Goal: Check status: Check status

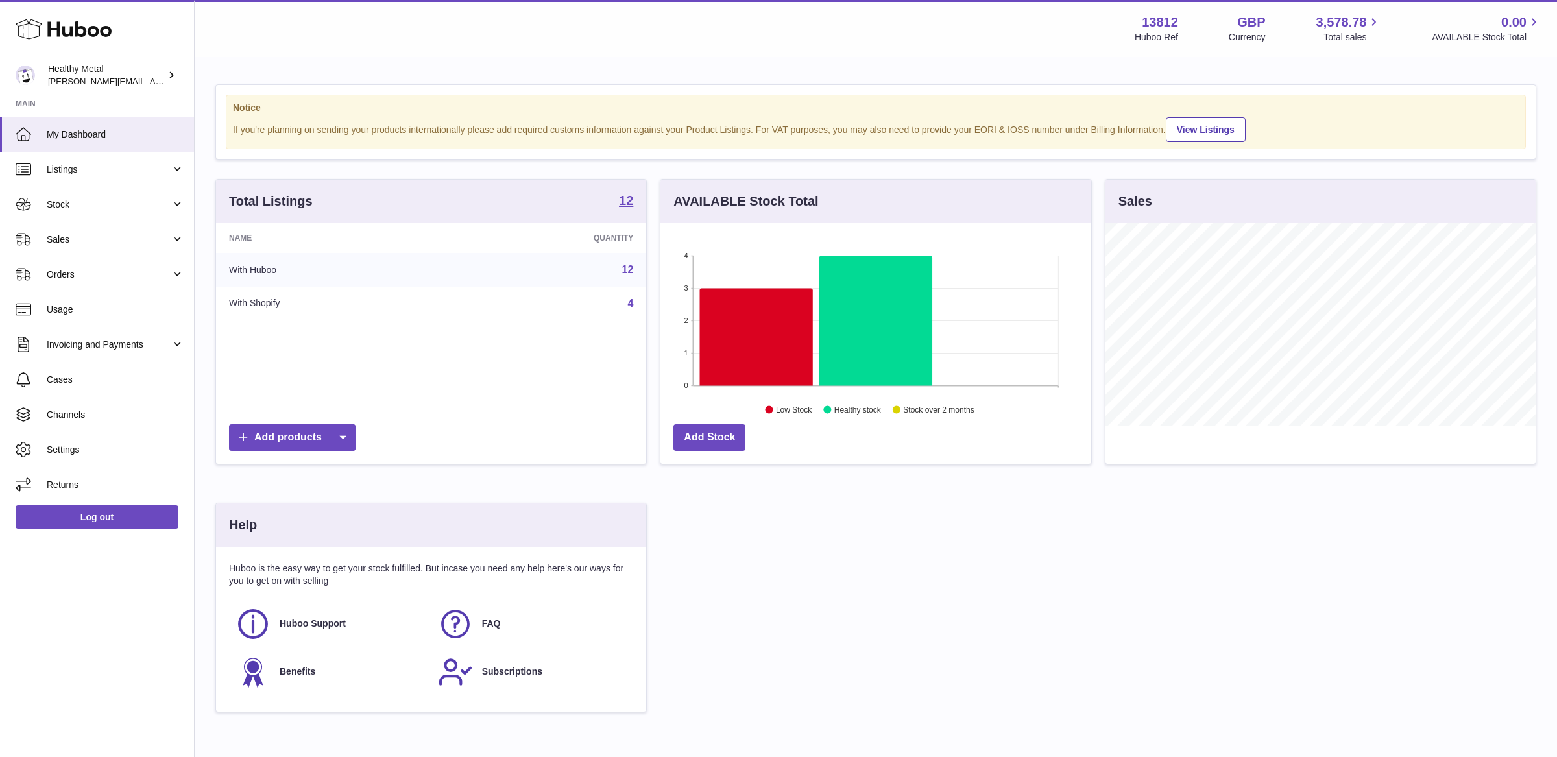
scroll to position [202, 430]
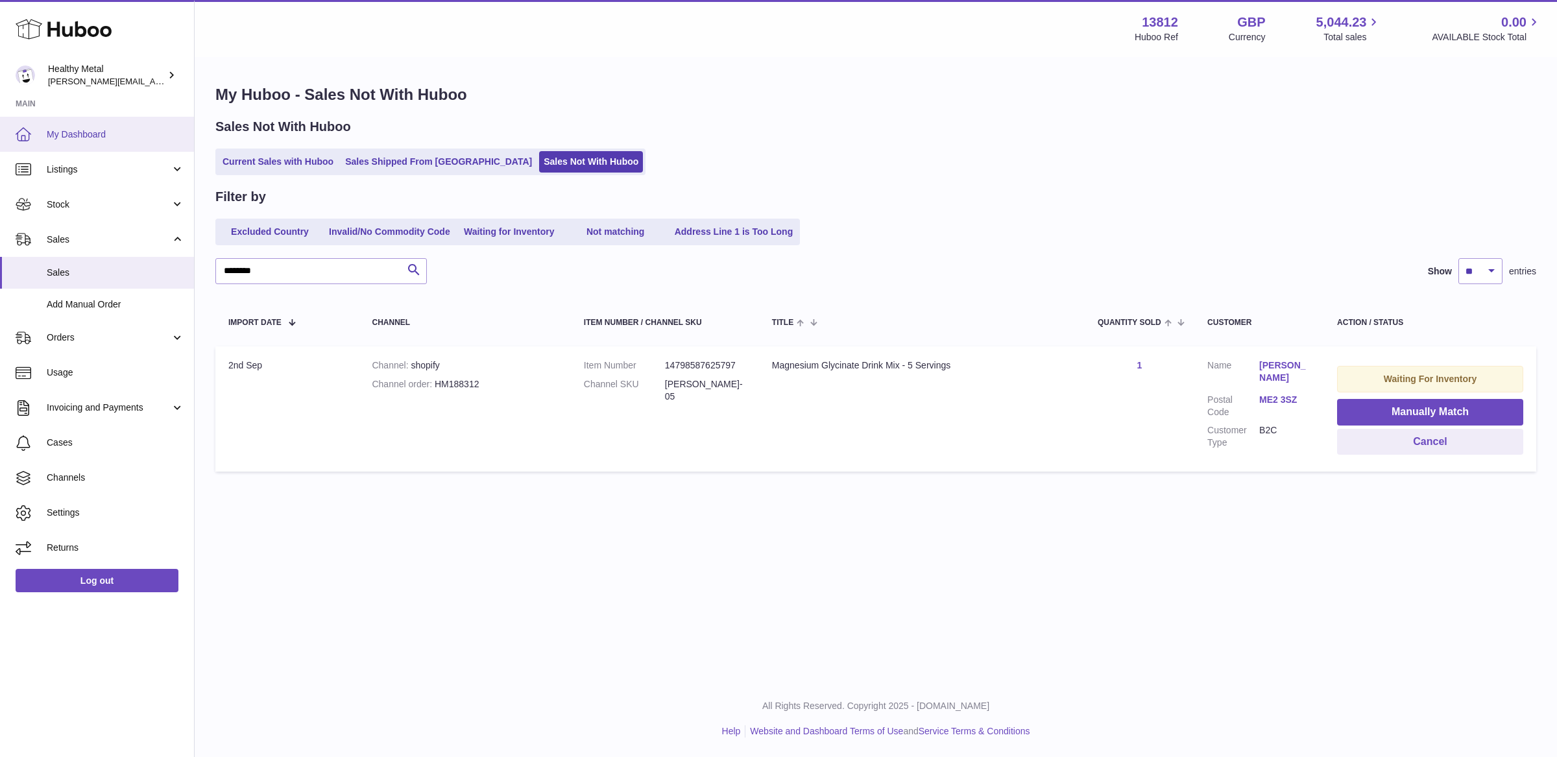
click at [73, 147] on link "My Dashboard" at bounding box center [97, 134] width 194 height 35
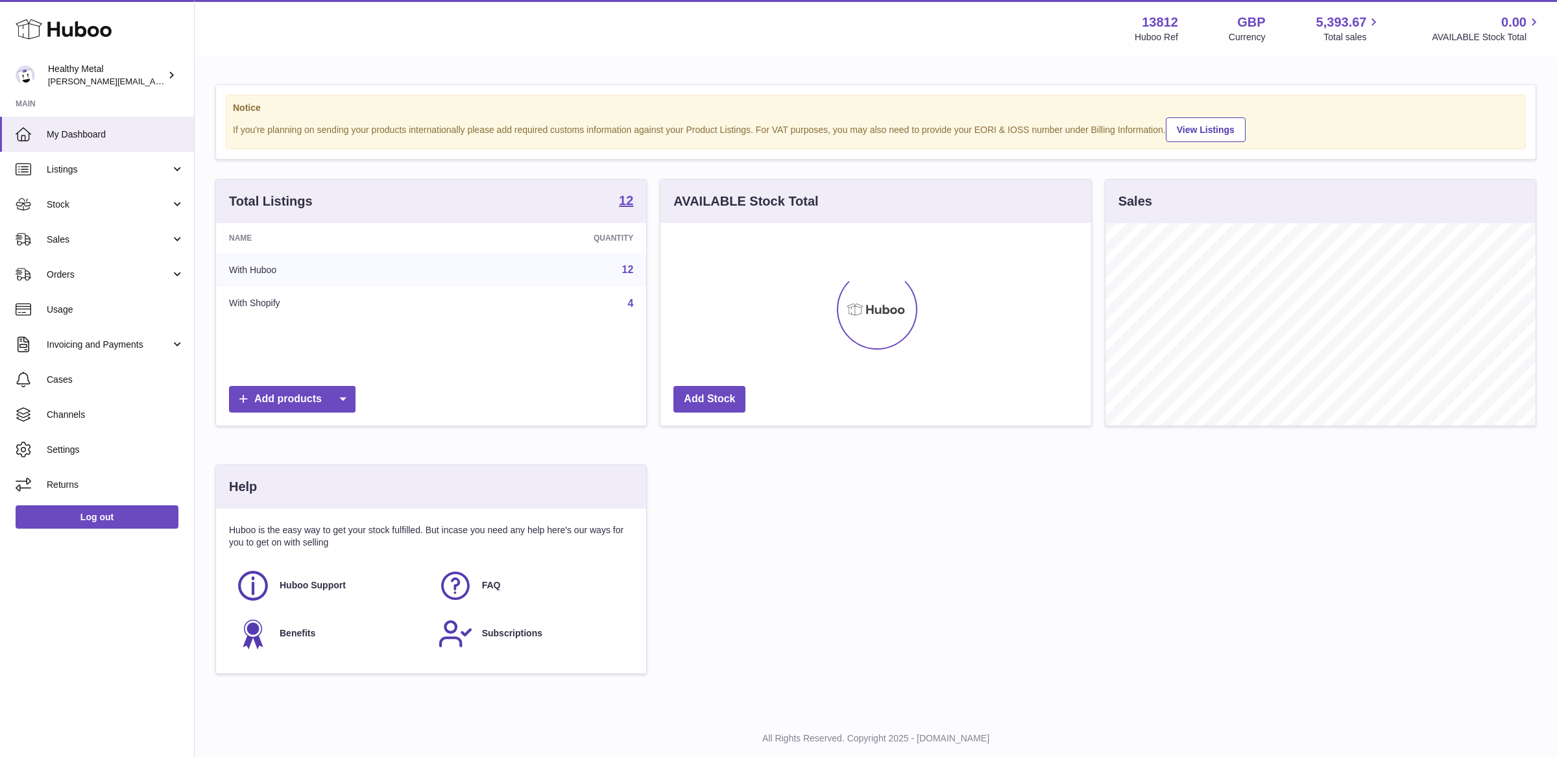
scroll to position [202, 430]
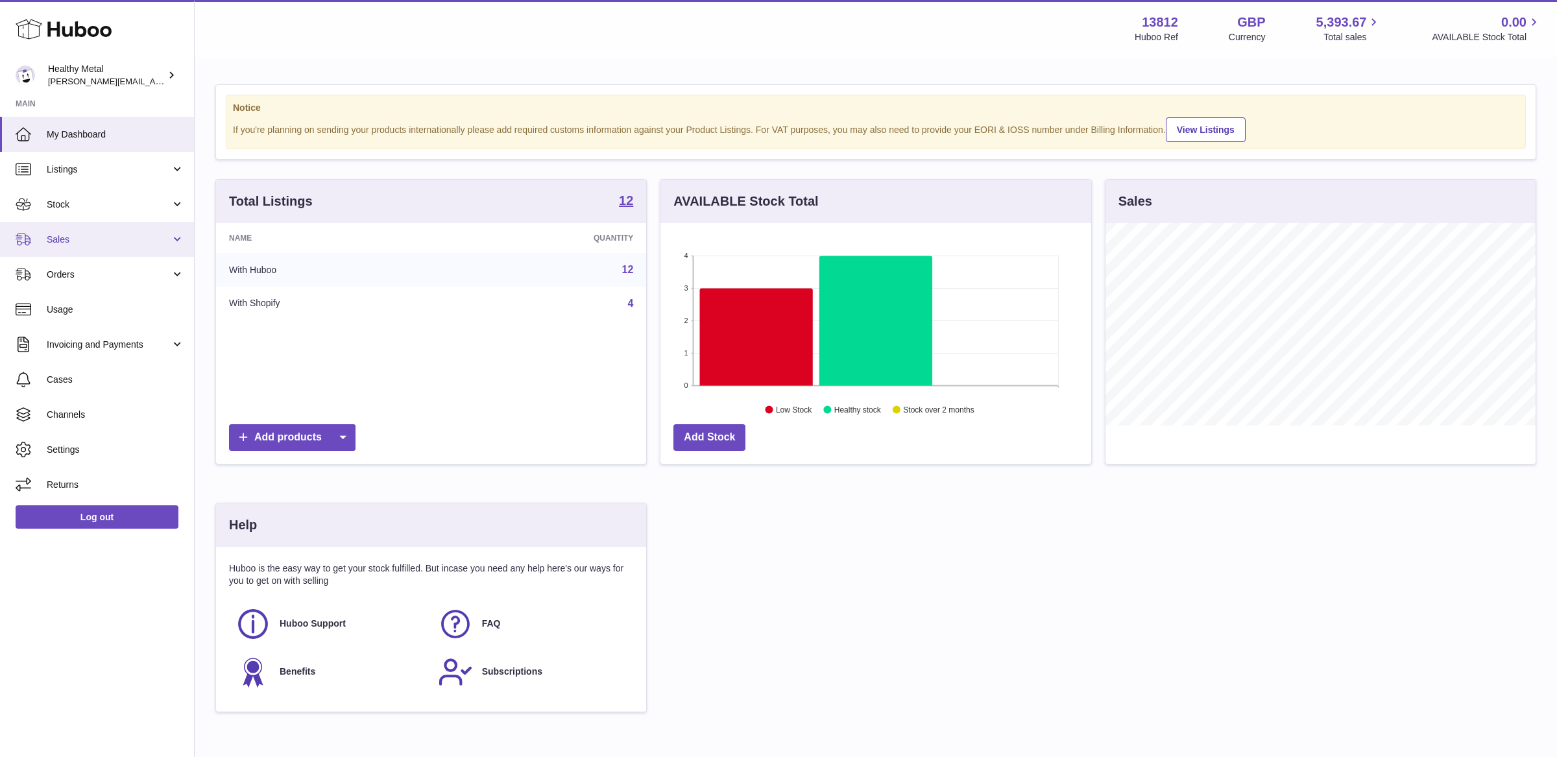
click at [116, 249] on link "Sales" at bounding box center [97, 239] width 194 height 35
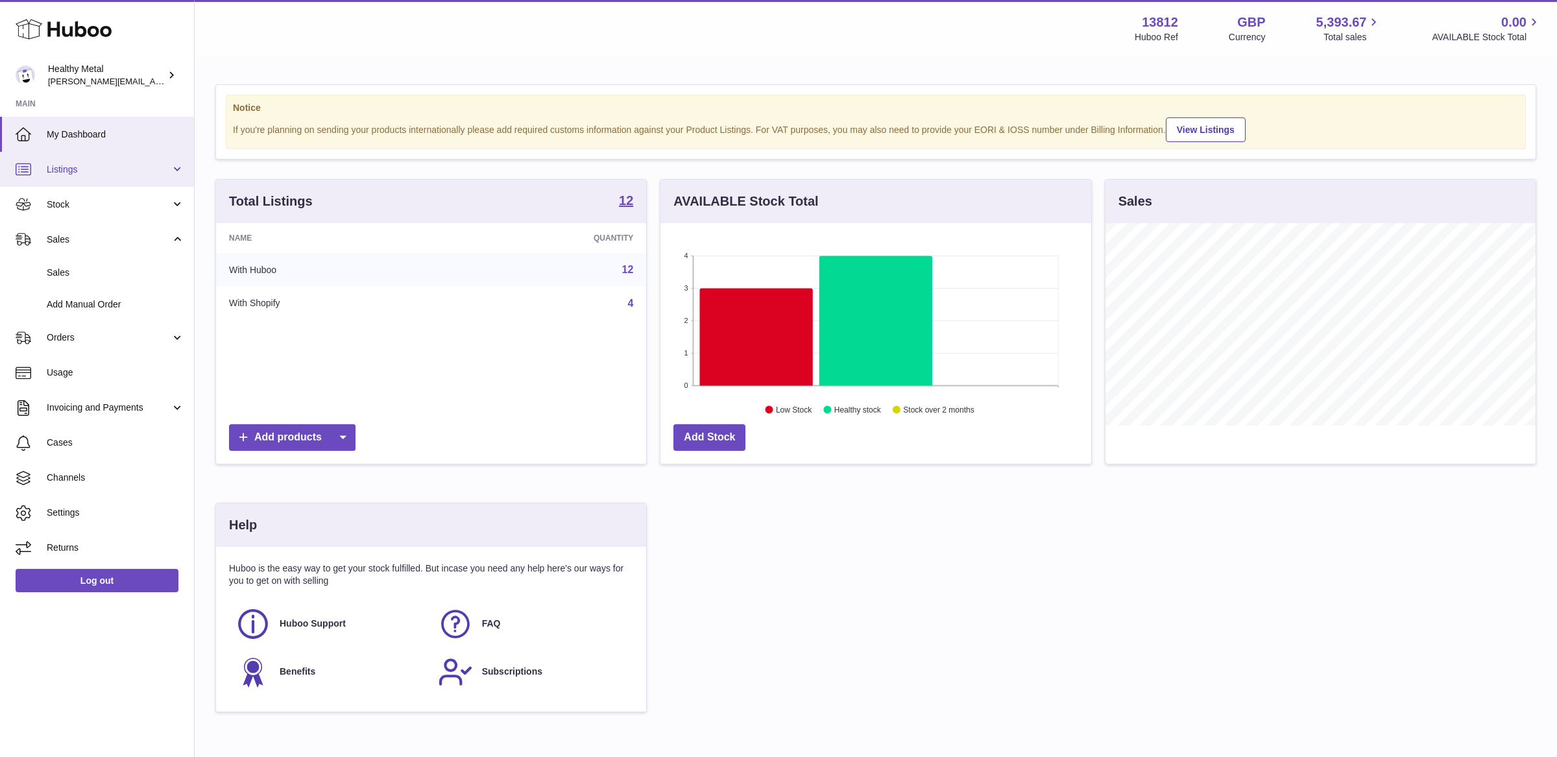
click at [105, 182] on link "Listings" at bounding box center [97, 169] width 194 height 35
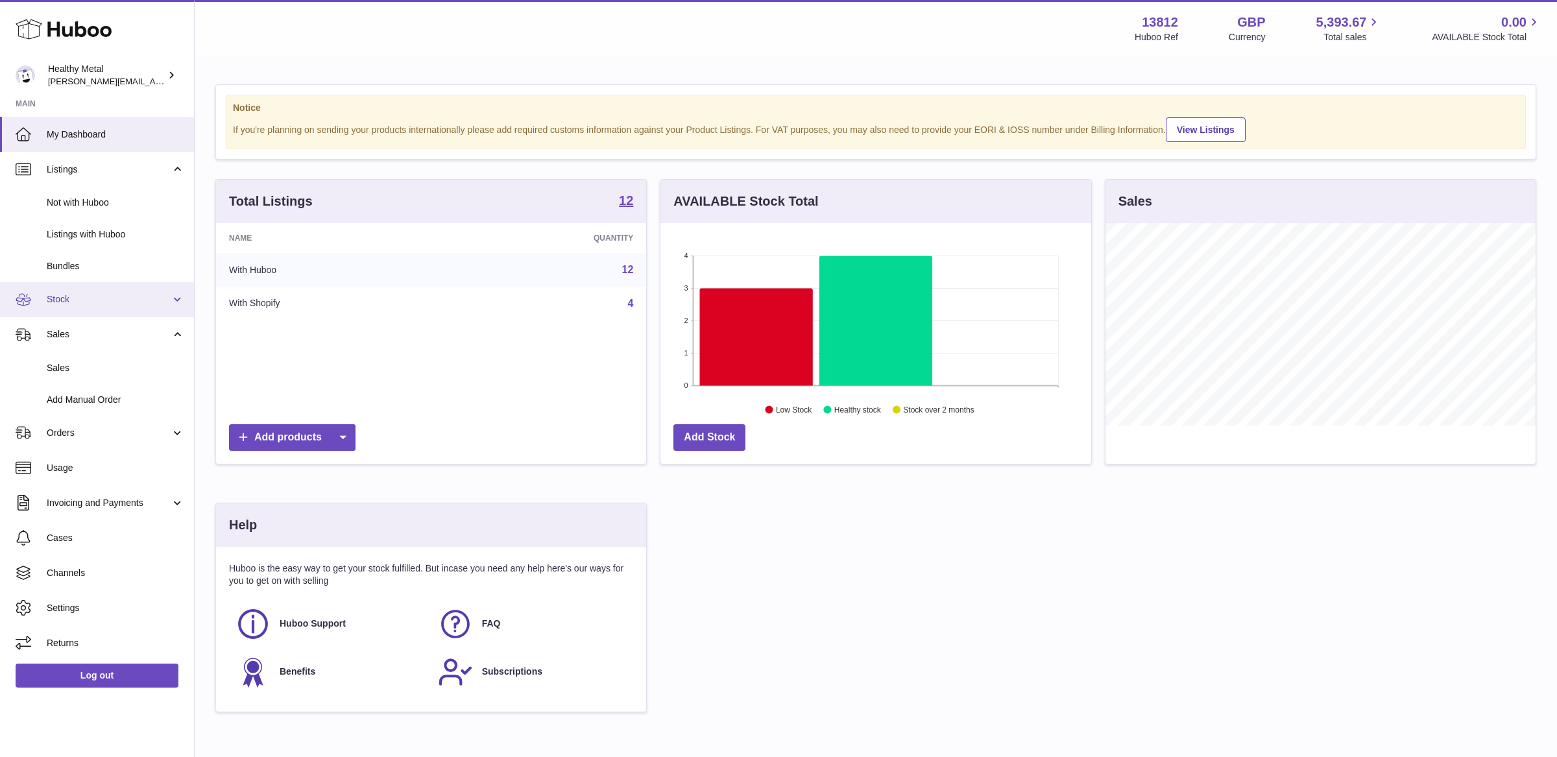
click at [72, 291] on link "Stock" at bounding box center [97, 299] width 194 height 35
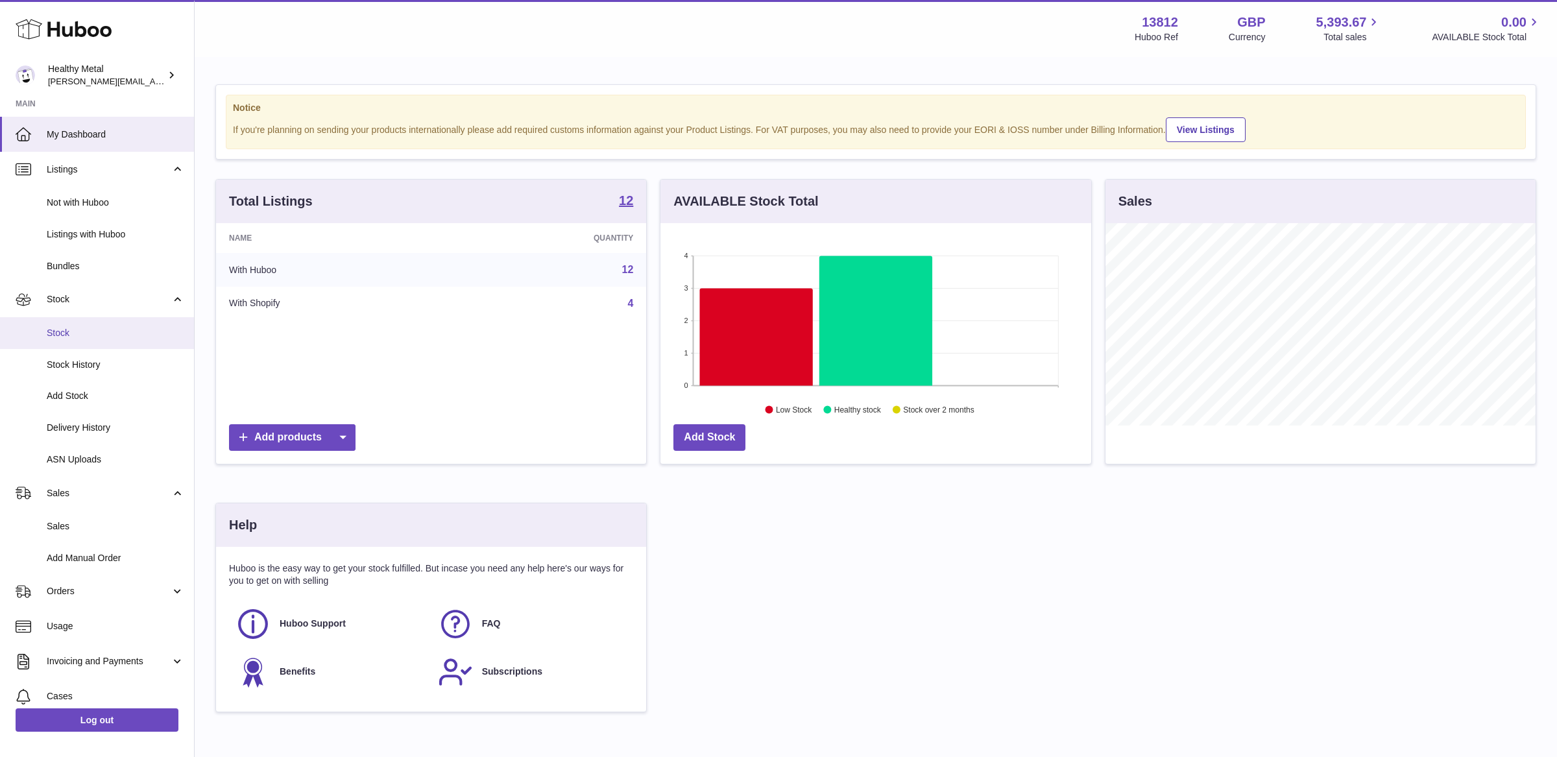
click at [82, 342] on link "Stock" at bounding box center [97, 333] width 194 height 32
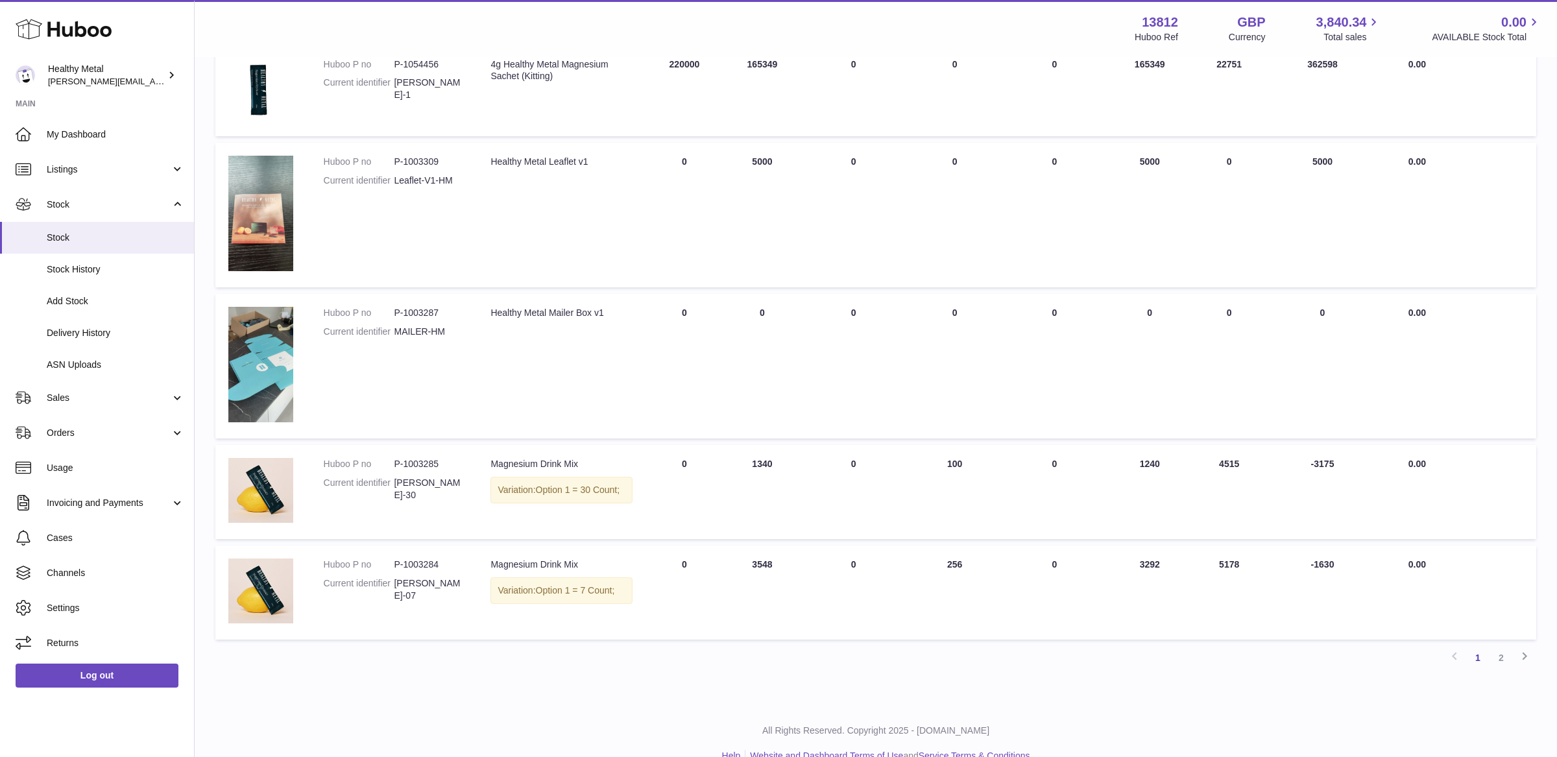
scroll to position [744, 0]
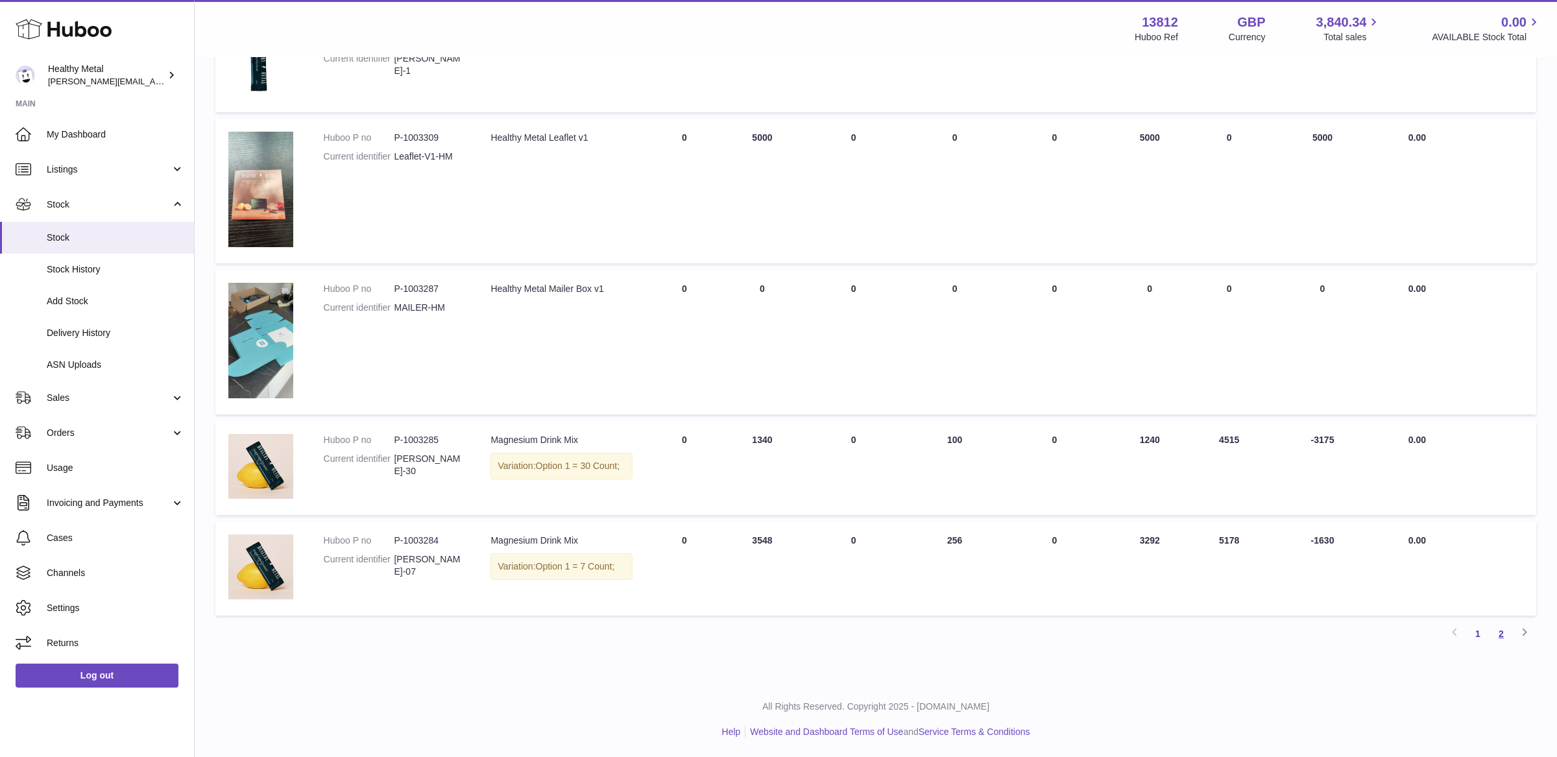
click at [1501, 637] on link "2" at bounding box center [1501, 633] width 23 height 23
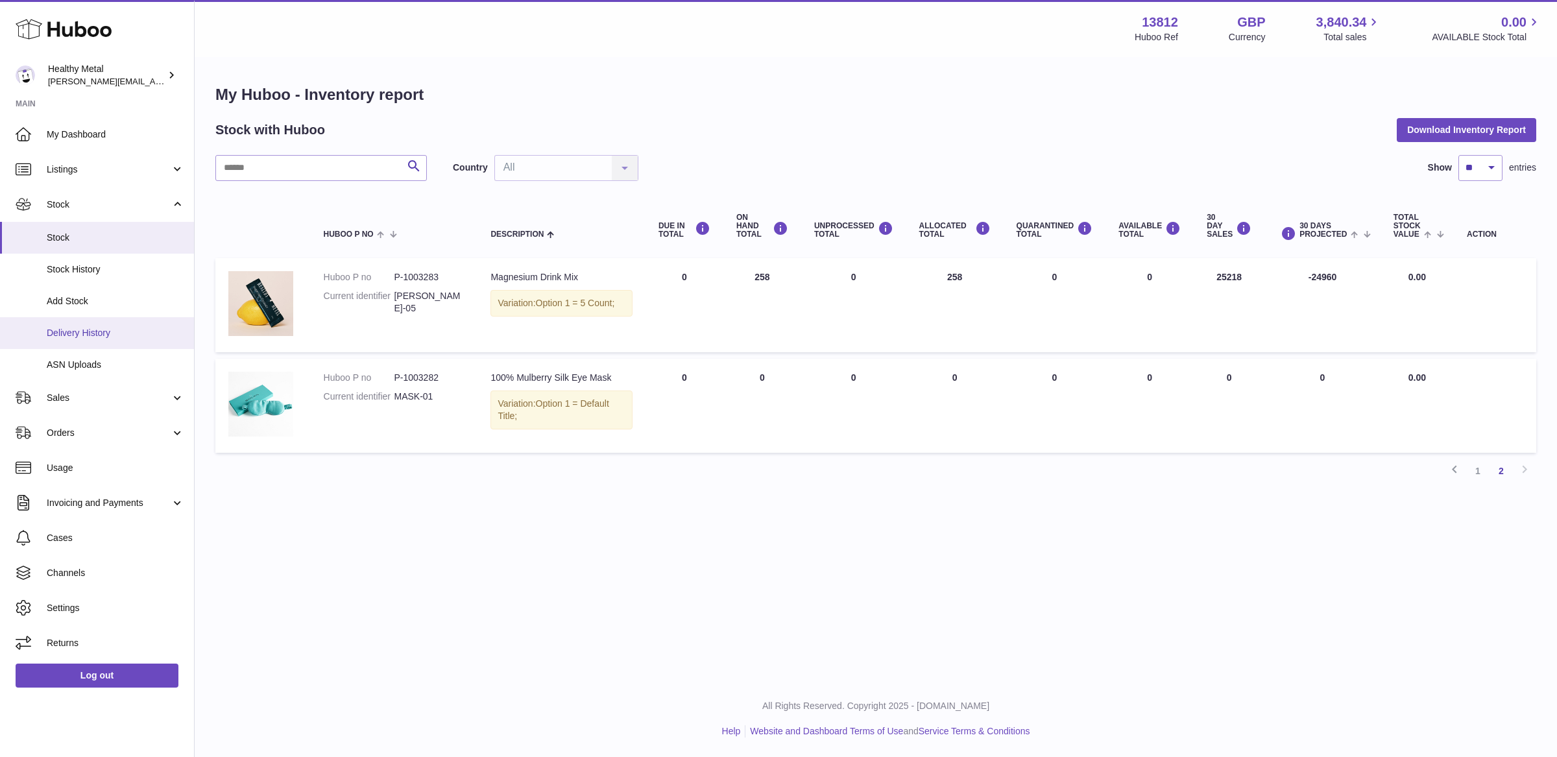
click at [96, 339] on link "Delivery History" at bounding box center [97, 333] width 194 height 32
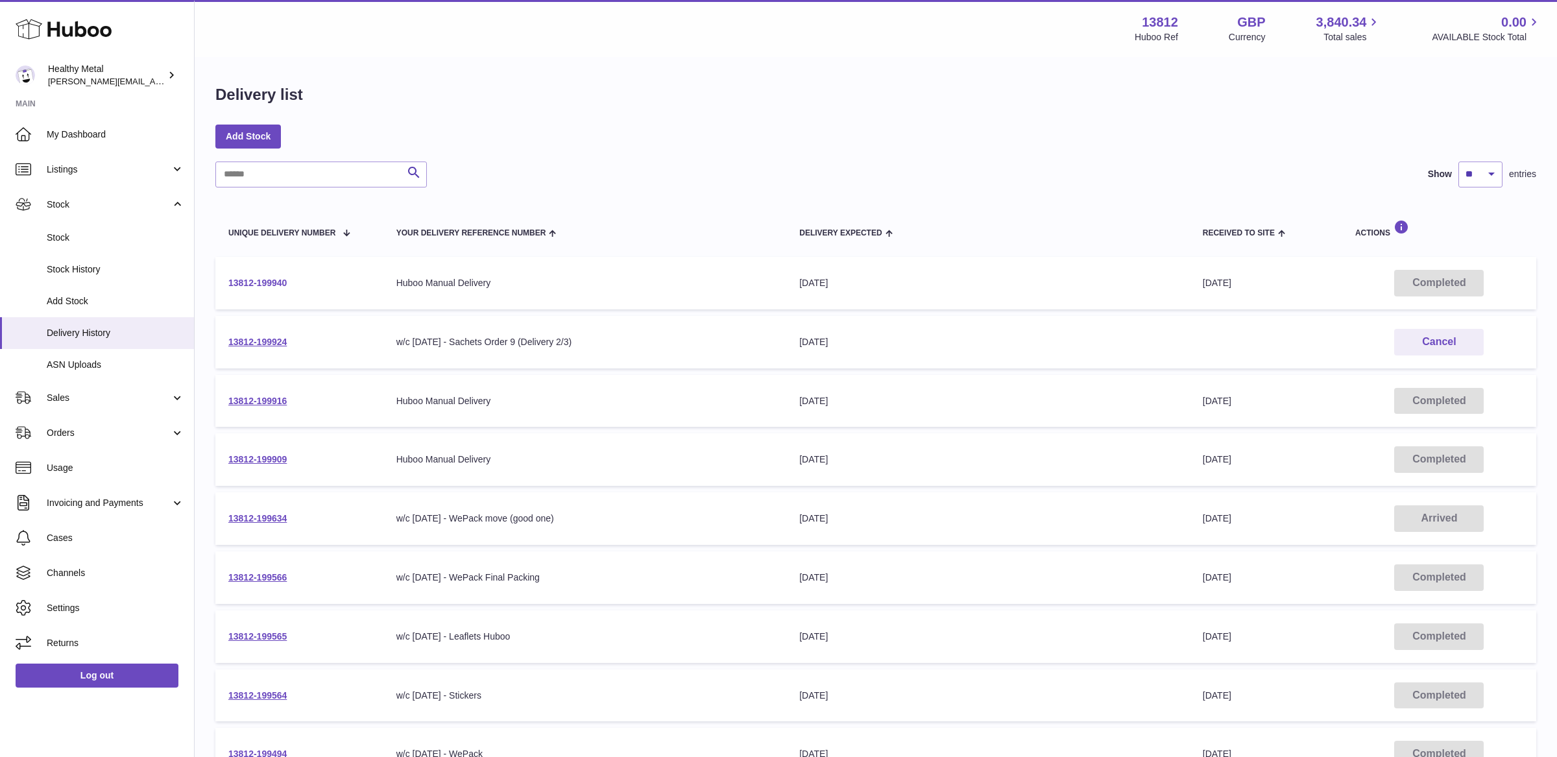
click at [263, 281] on link "13812-199940" at bounding box center [257, 283] width 58 height 10
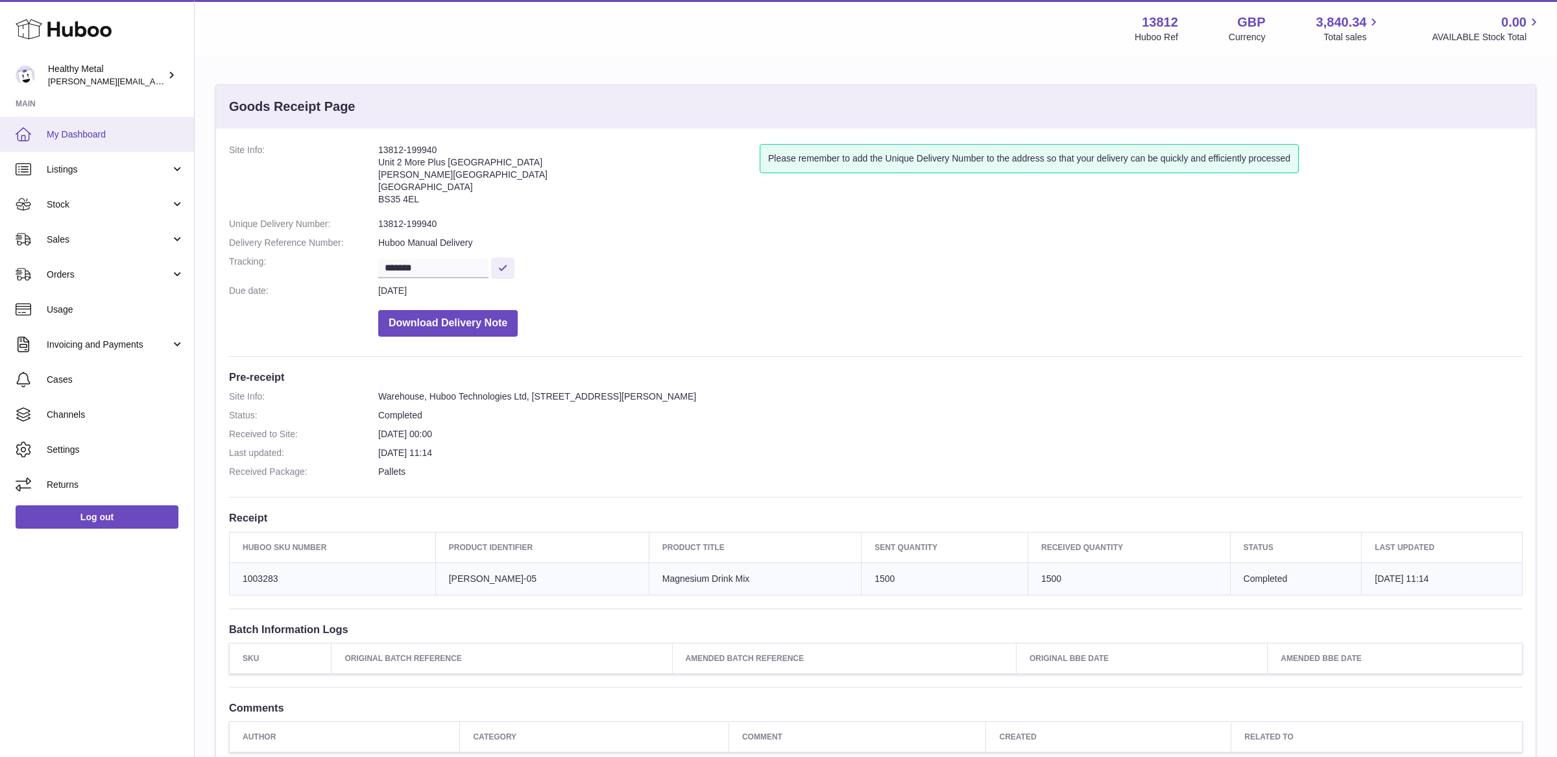
click at [82, 134] on span "My Dashboard" at bounding box center [116, 134] width 138 height 12
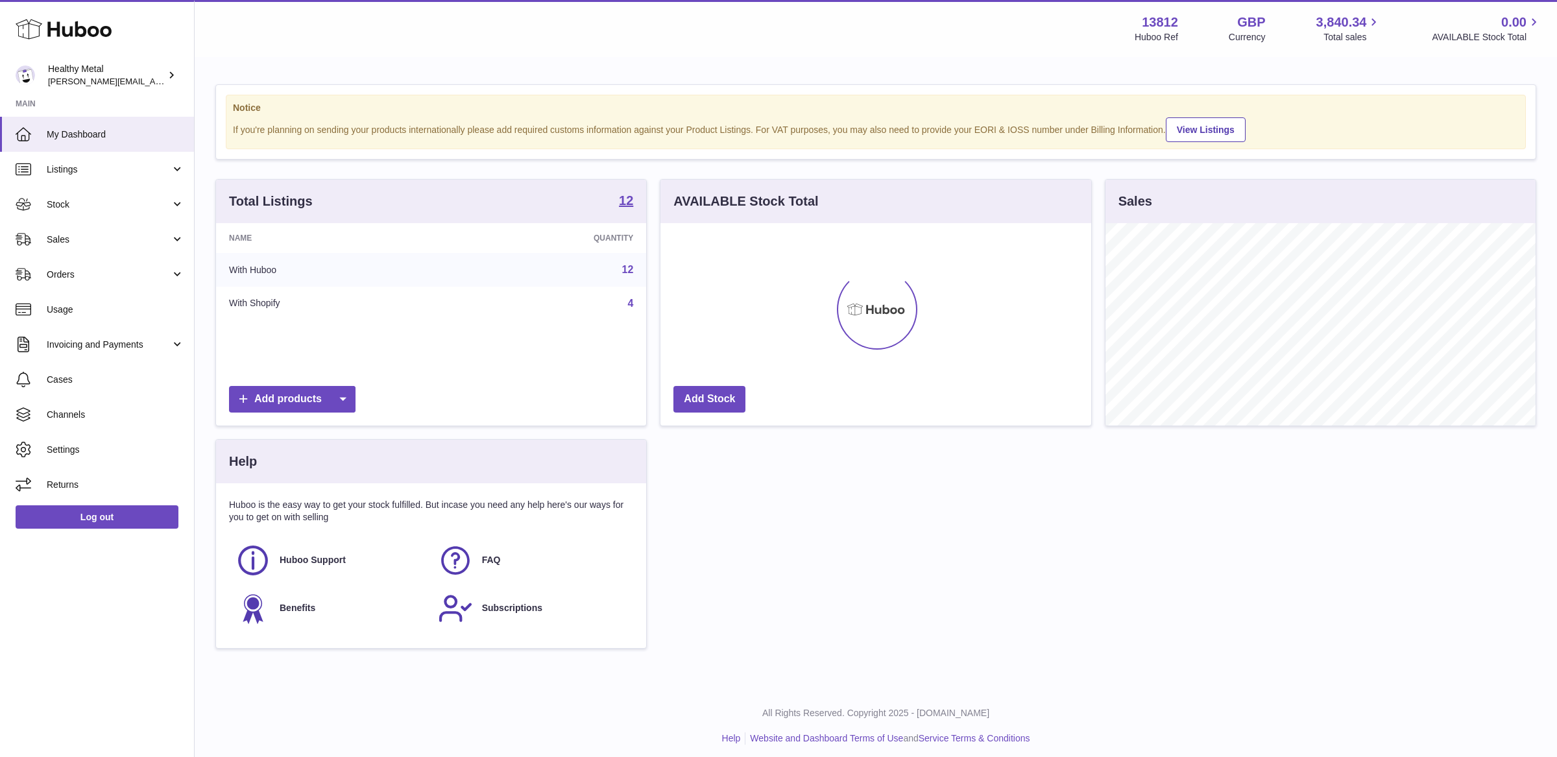
scroll to position [202, 430]
click at [108, 204] on span "Stock" at bounding box center [109, 205] width 124 height 12
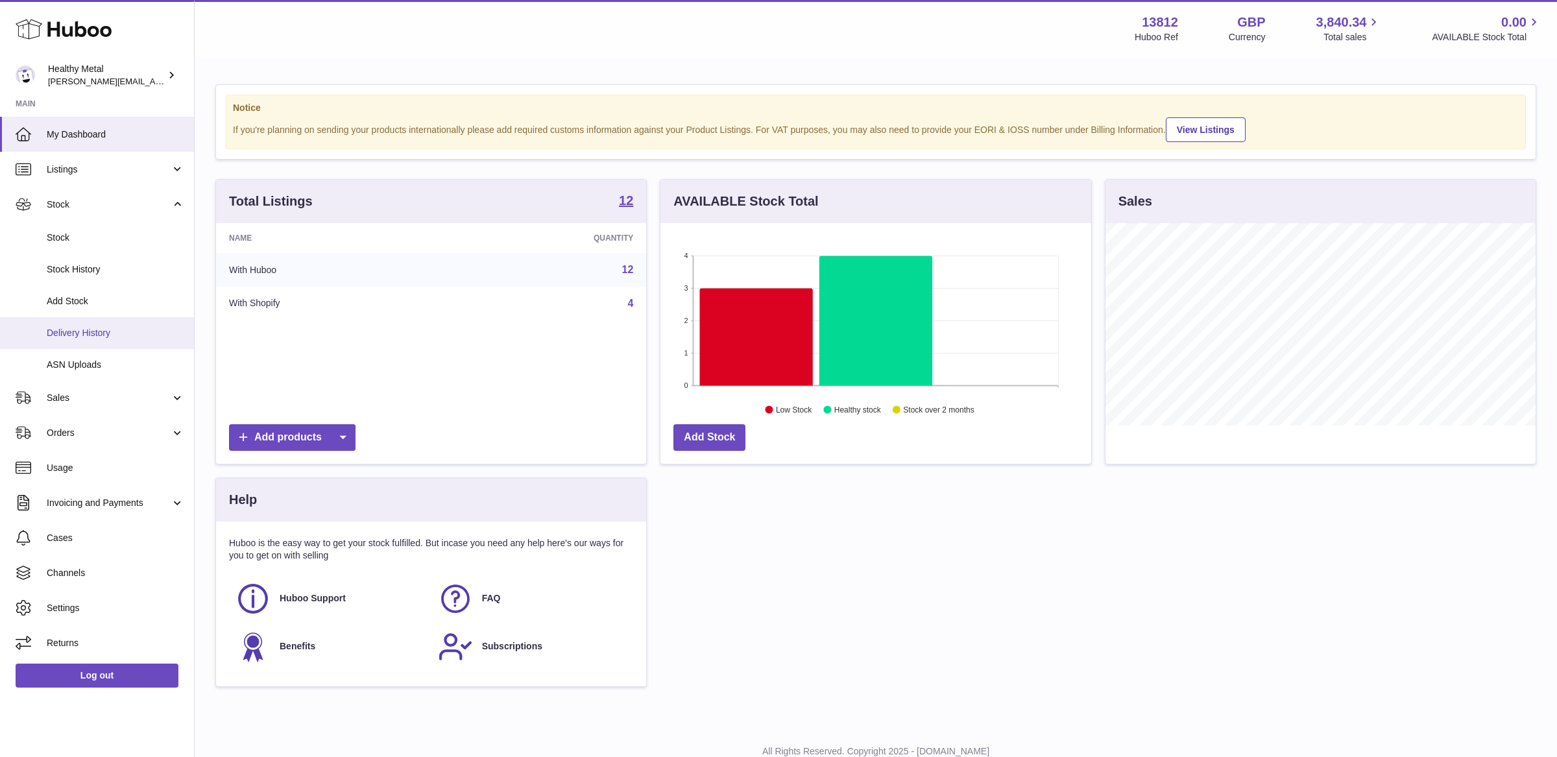
click at [102, 339] on link "Delivery History" at bounding box center [97, 333] width 194 height 32
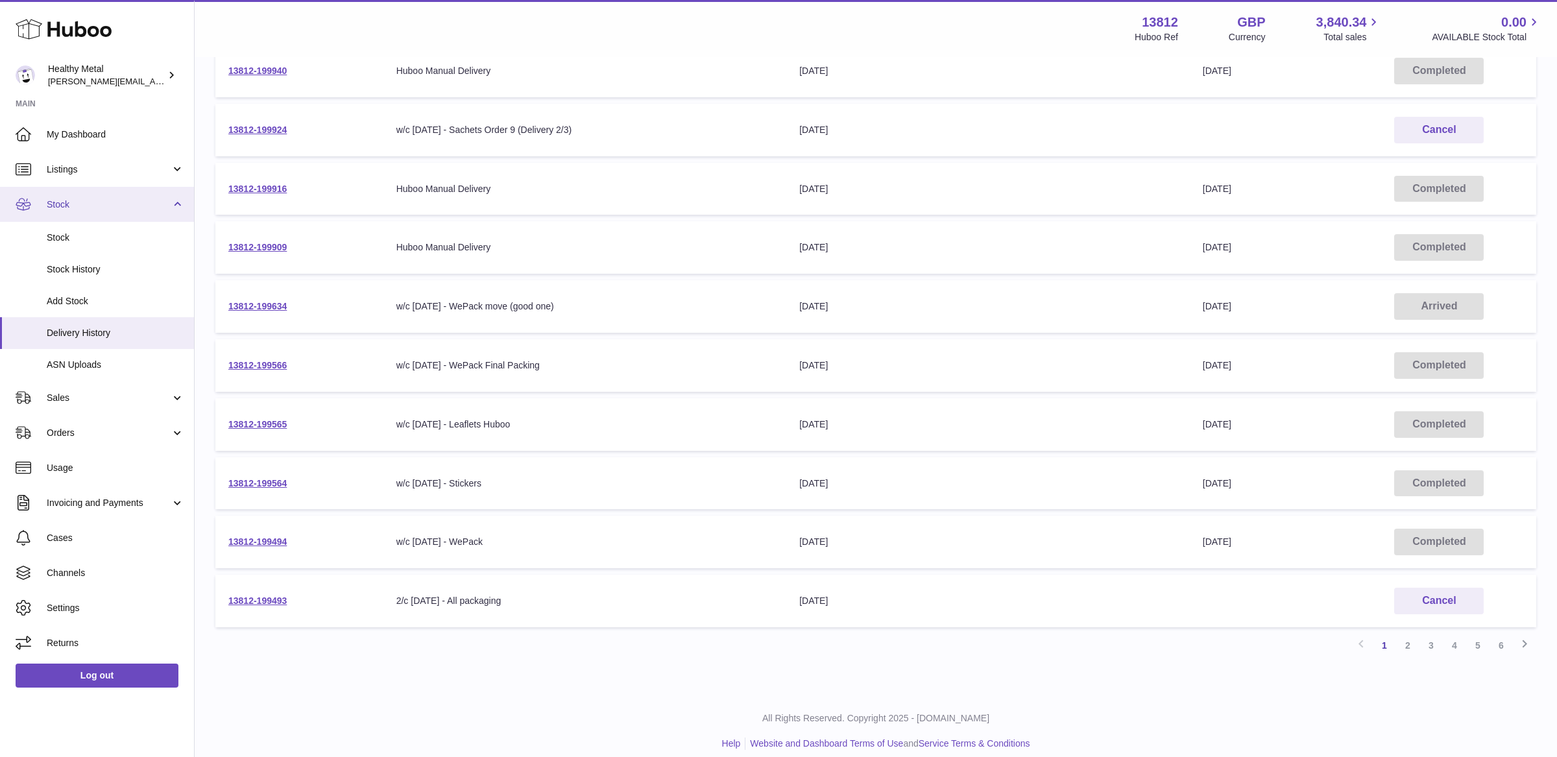
scroll to position [224, 0]
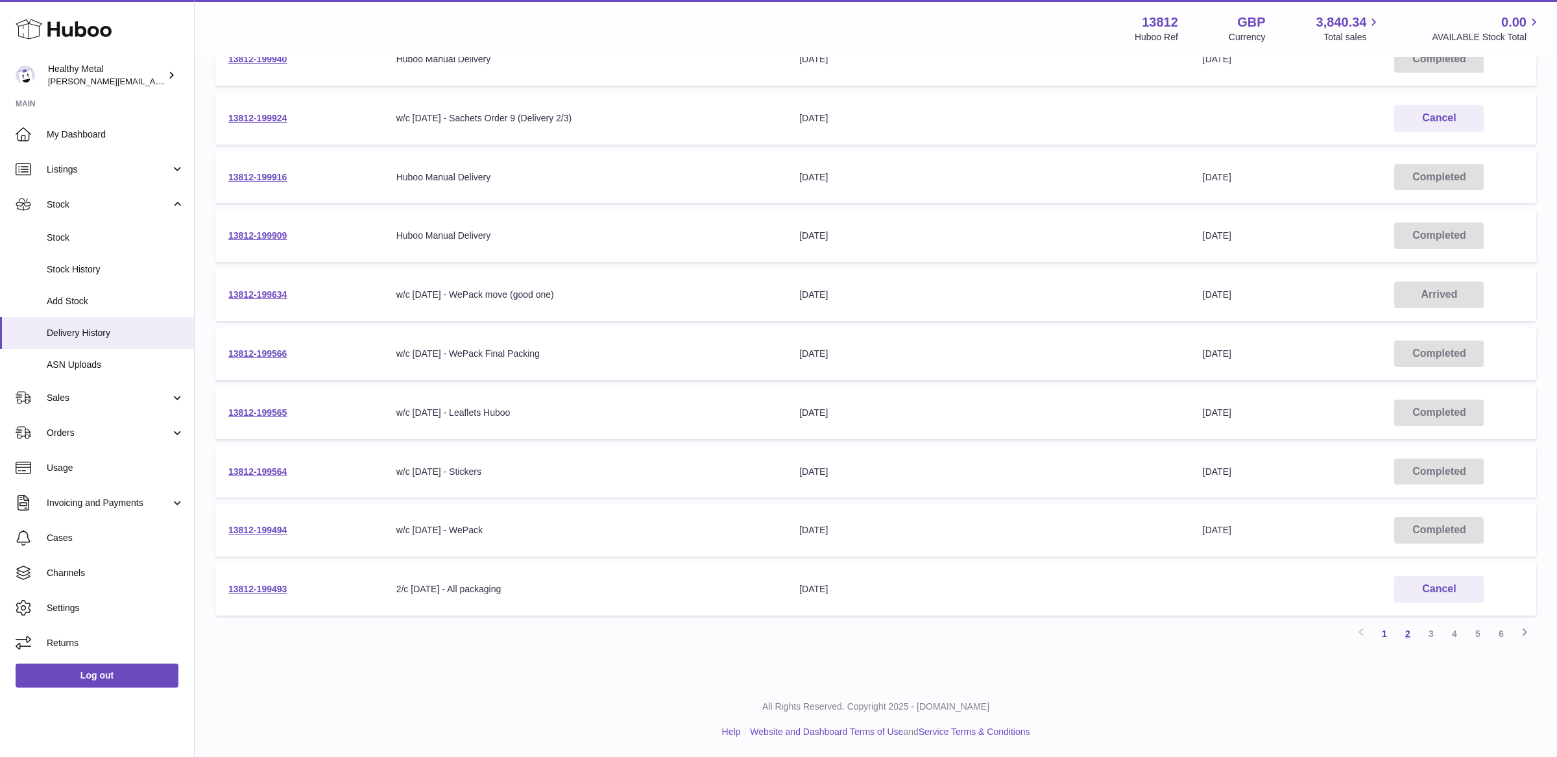
click at [1404, 633] on link "2" at bounding box center [1408, 633] width 23 height 23
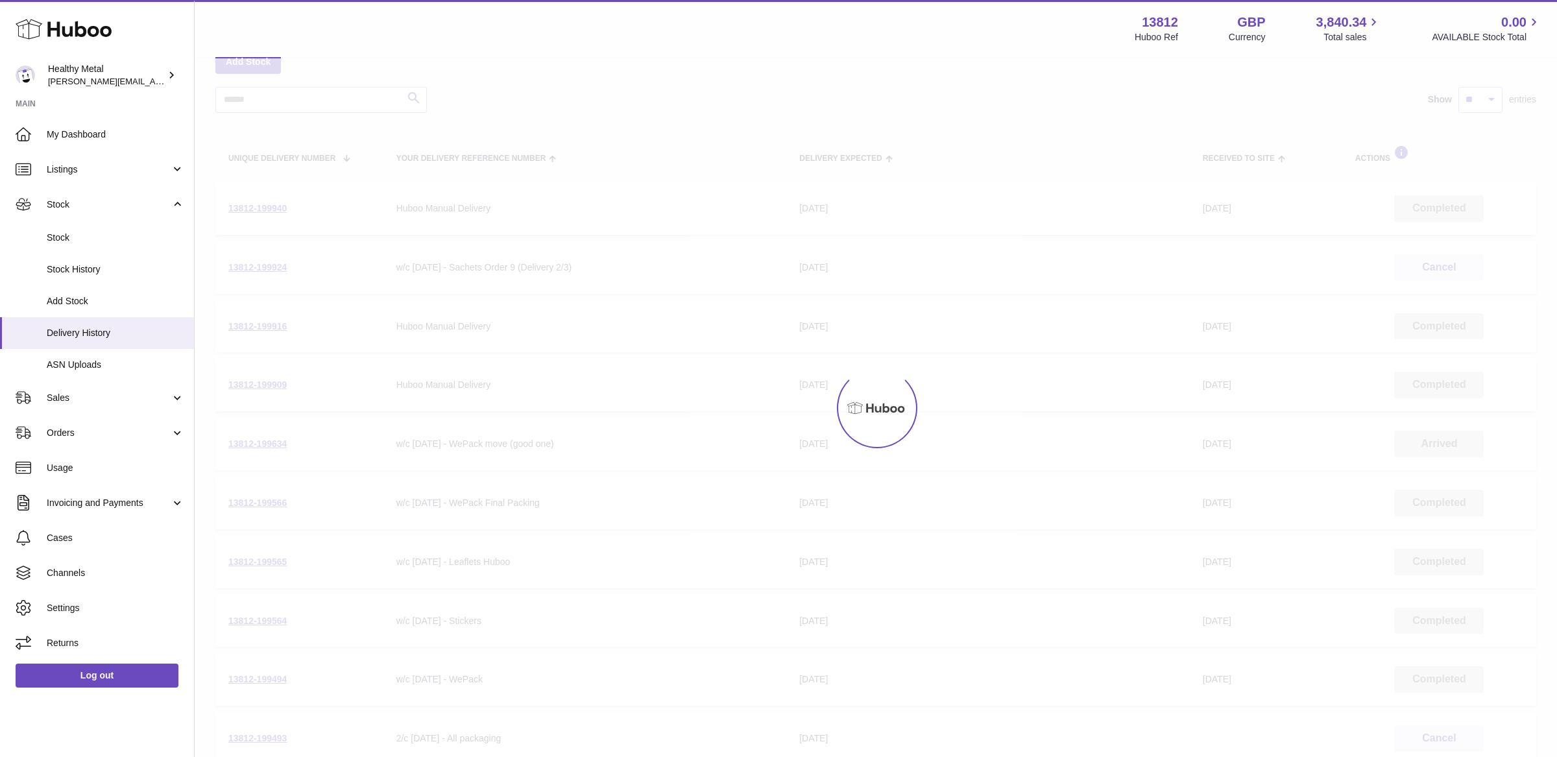
scroll to position [58, 0]
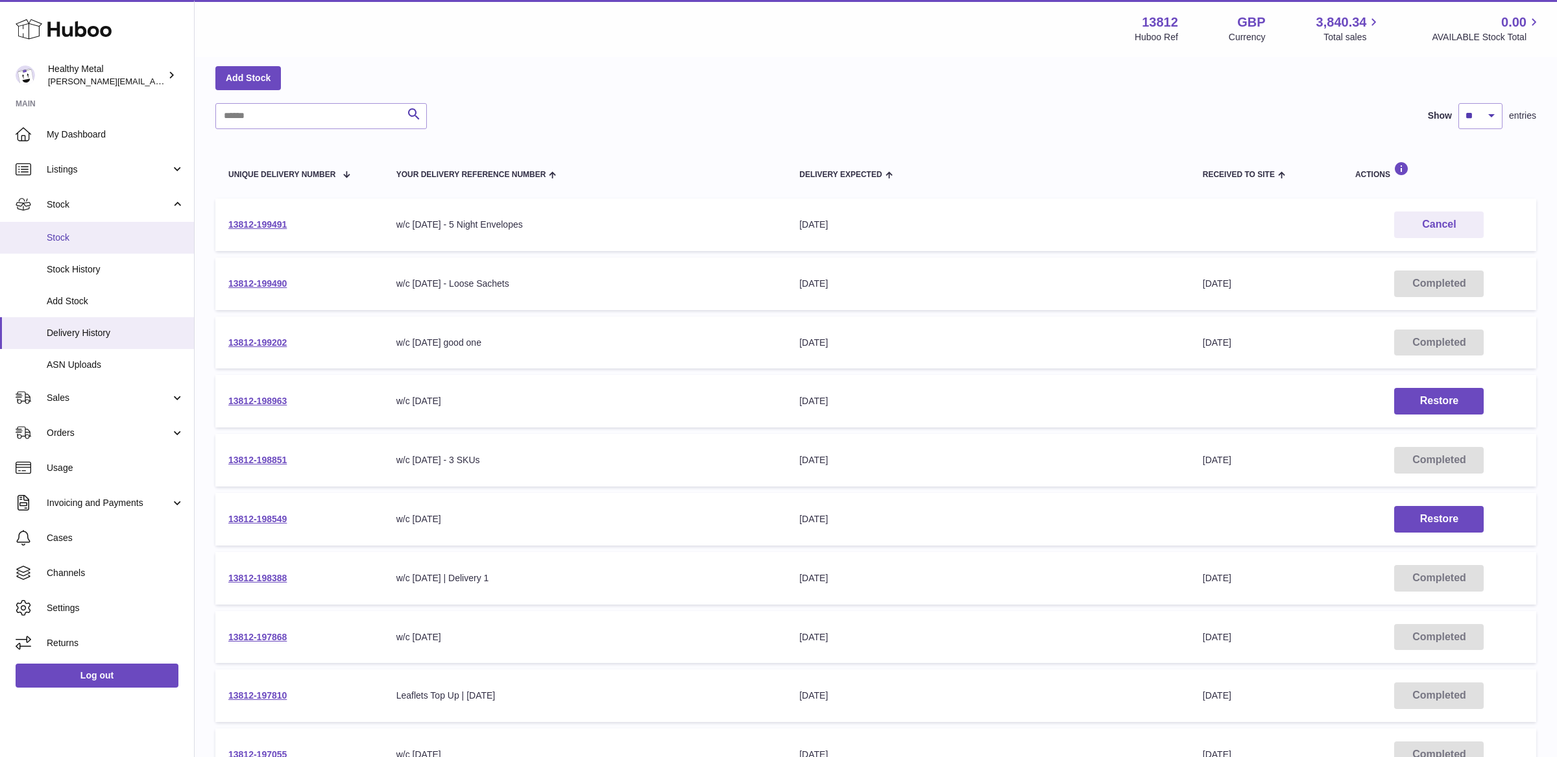
click at [106, 245] on link "Stock" at bounding box center [97, 238] width 194 height 32
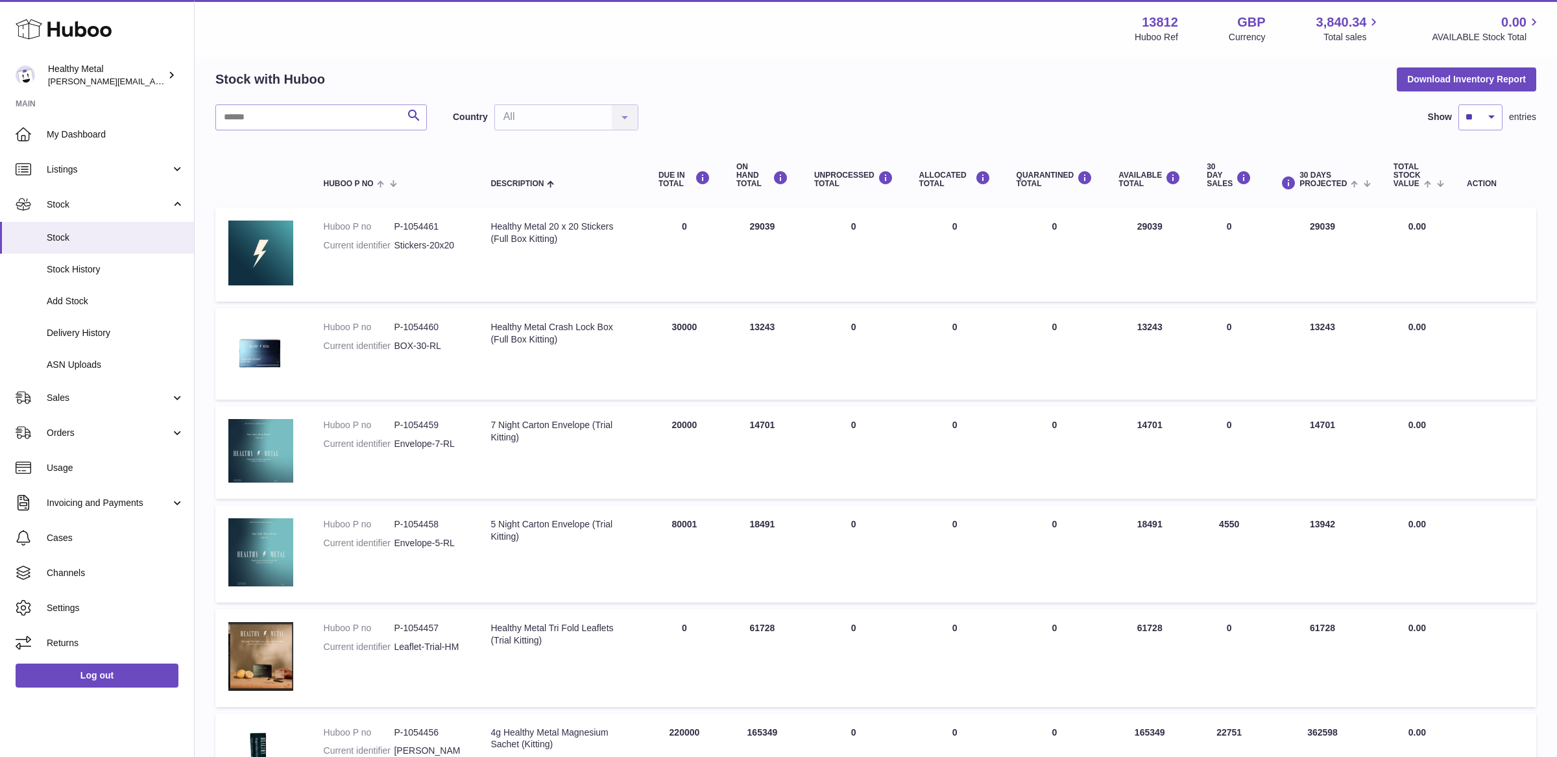
scroll to position [23, 0]
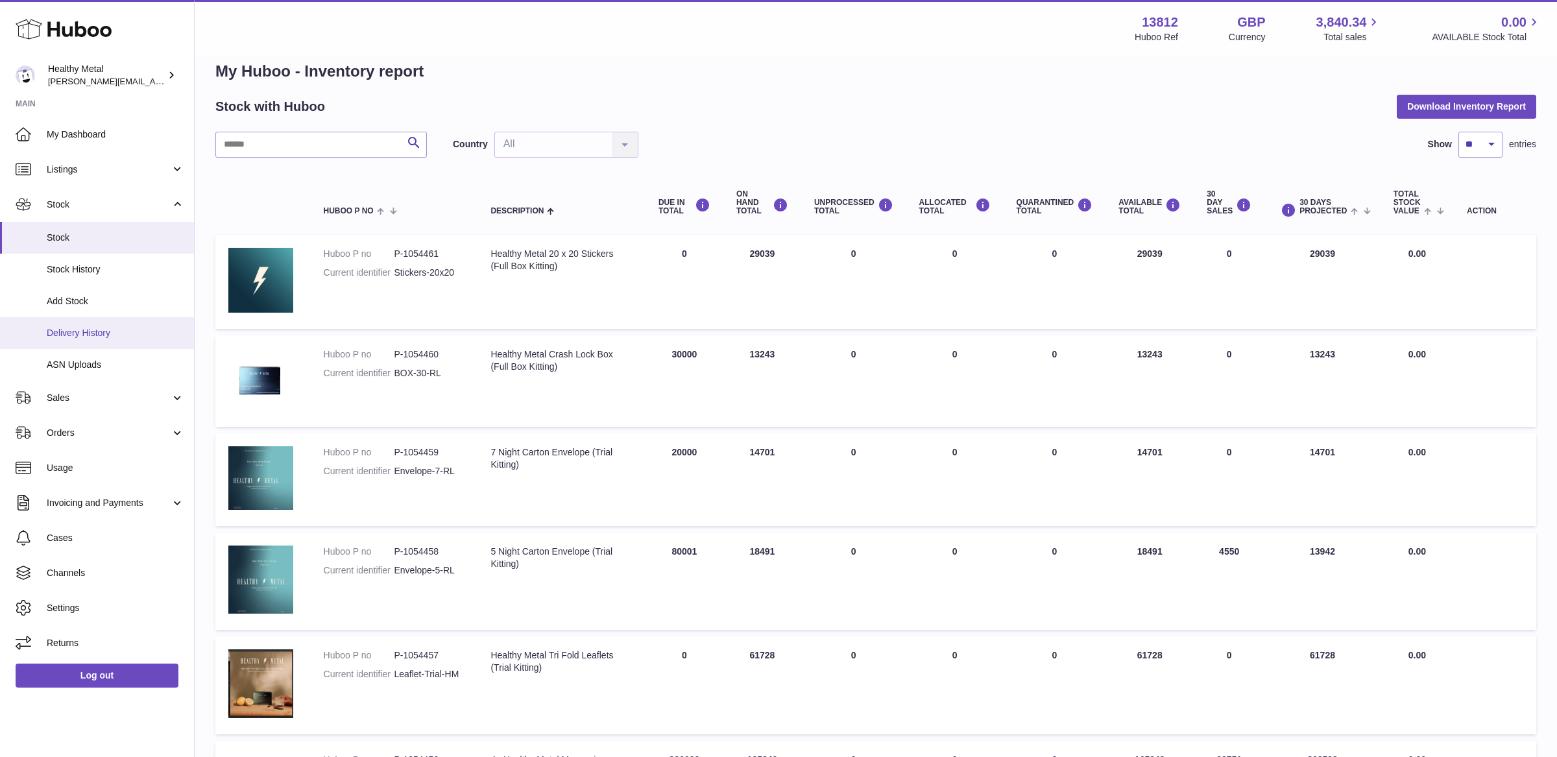
click at [97, 332] on span "Delivery History" at bounding box center [116, 333] width 138 height 12
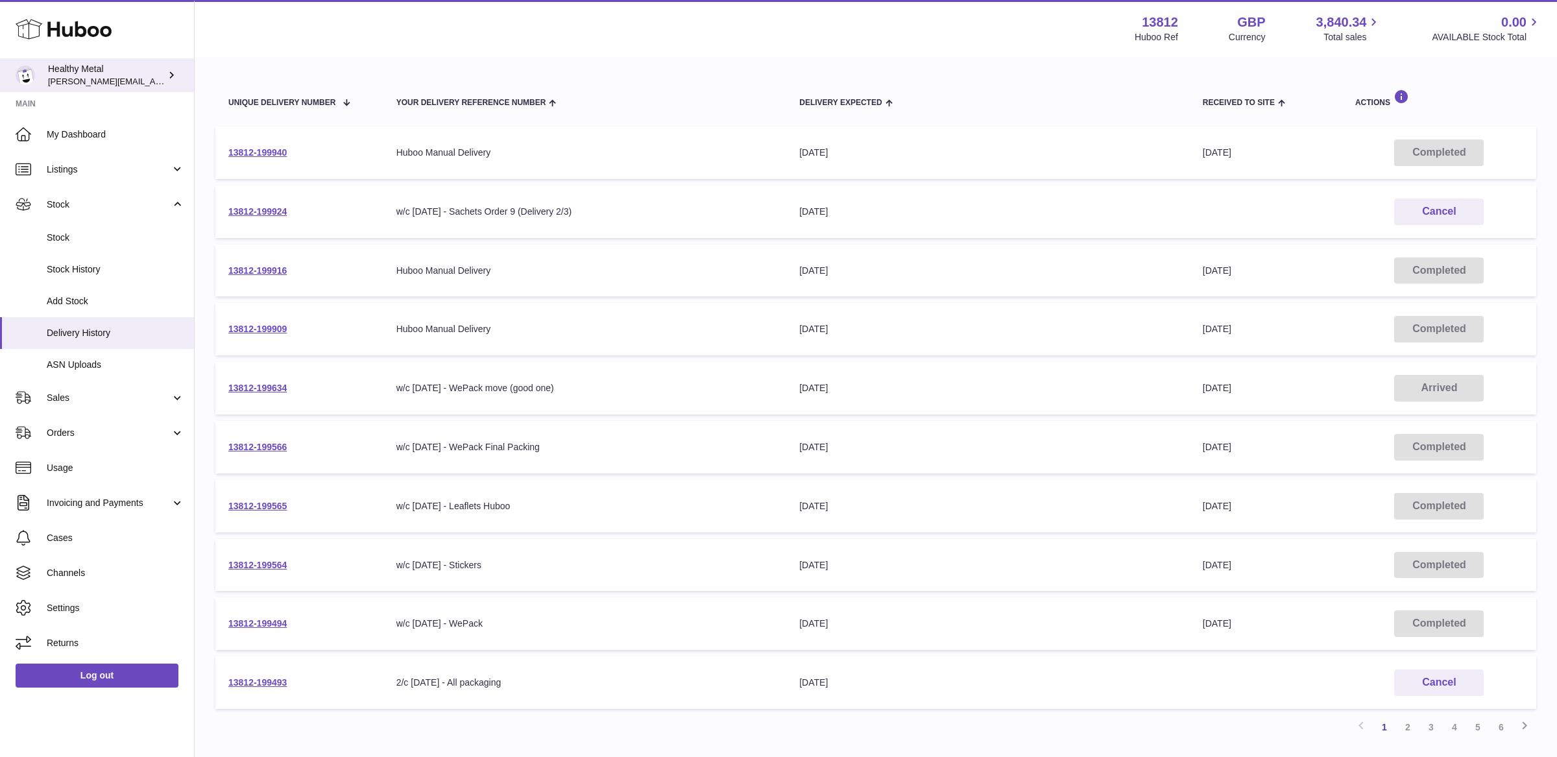
scroll to position [224, 0]
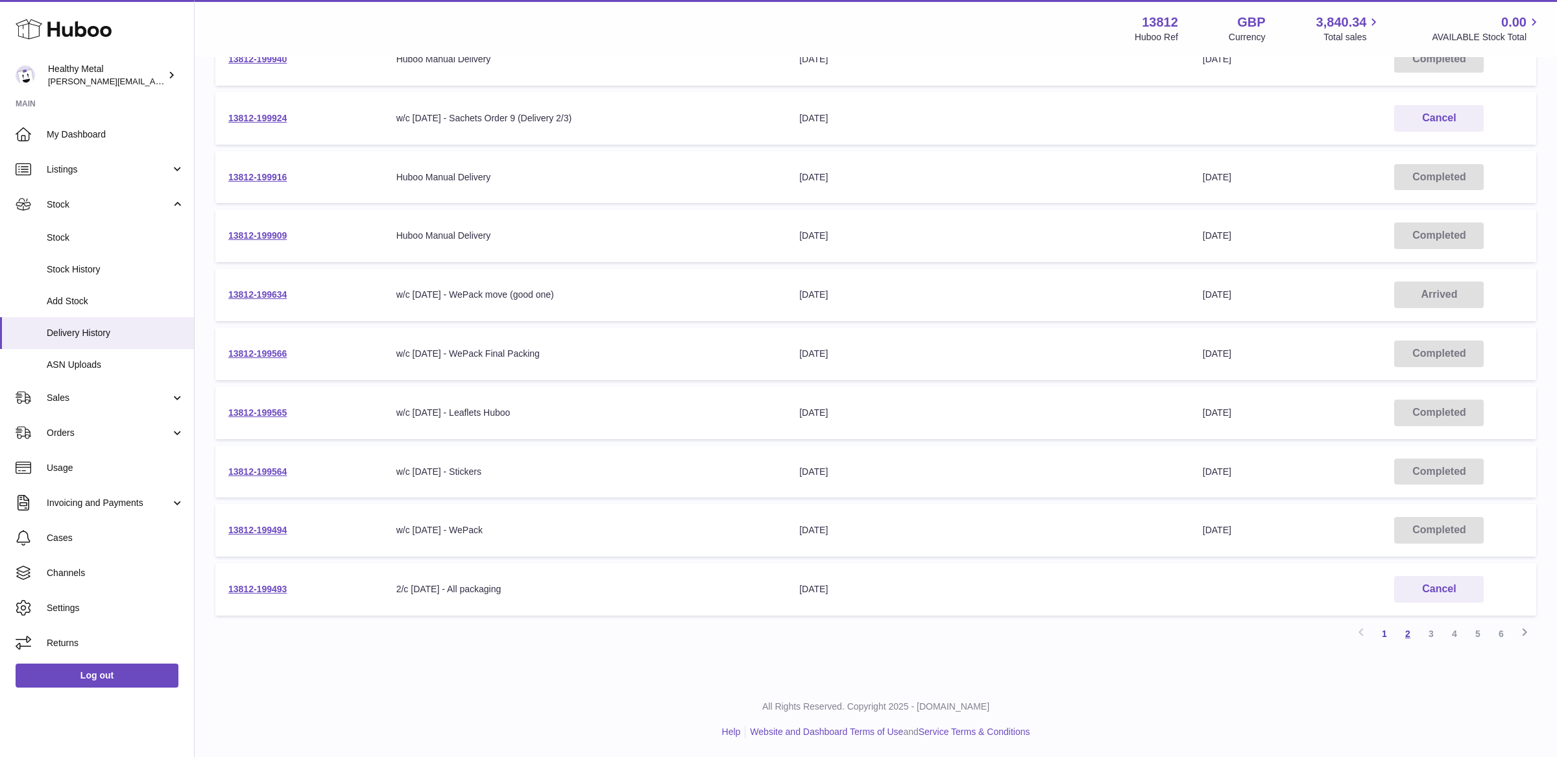
click at [1407, 637] on link "2" at bounding box center [1408, 633] width 23 height 23
click at [0, 637] on div at bounding box center [0, 378] width 0 height 757
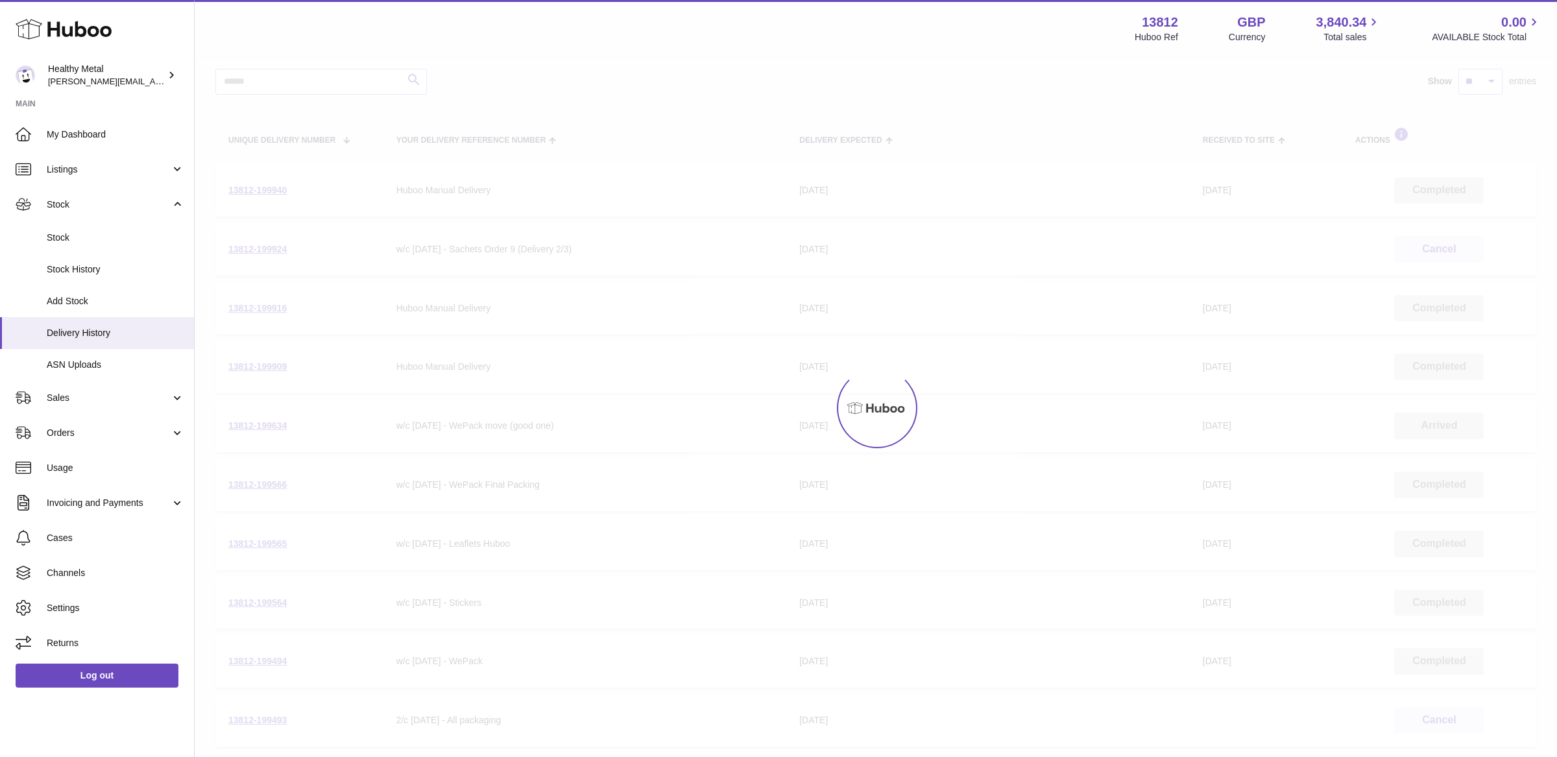
scroll to position [58, 0]
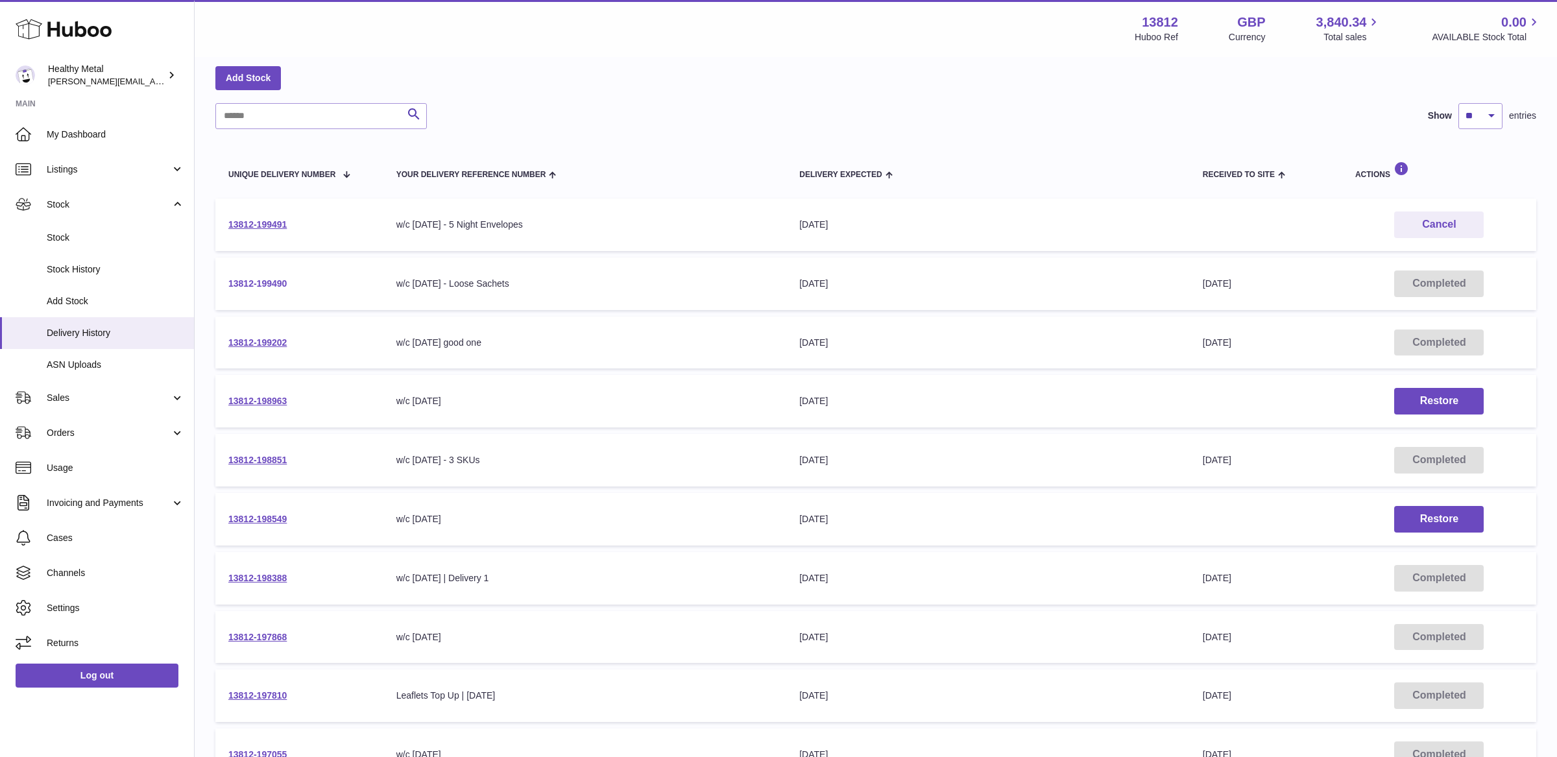
click at [249, 286] on link "13812-199490" at bounding box center [257, 283] width 58 height 10
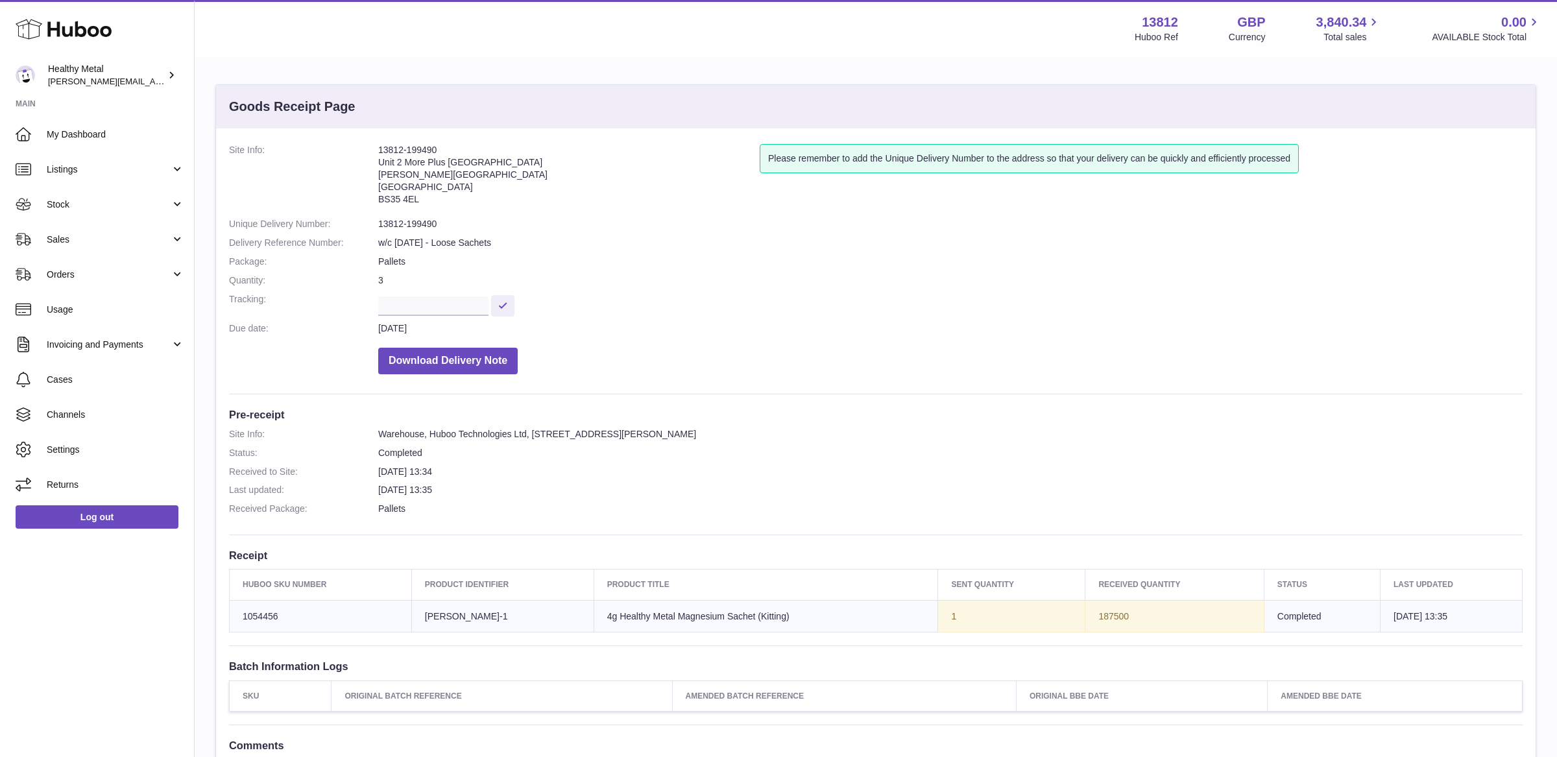
click at [417, 152] on address "13812-199490 Unit 2 More Plus Central Park Hudson Ave Severn Beach BS35 4EL" at bounding box center [569, 177] width 382 height 67
copy address "13812-199490"
click at [153, 199] on span "Stock" at bounding box center [109, 205] width 124 height 12
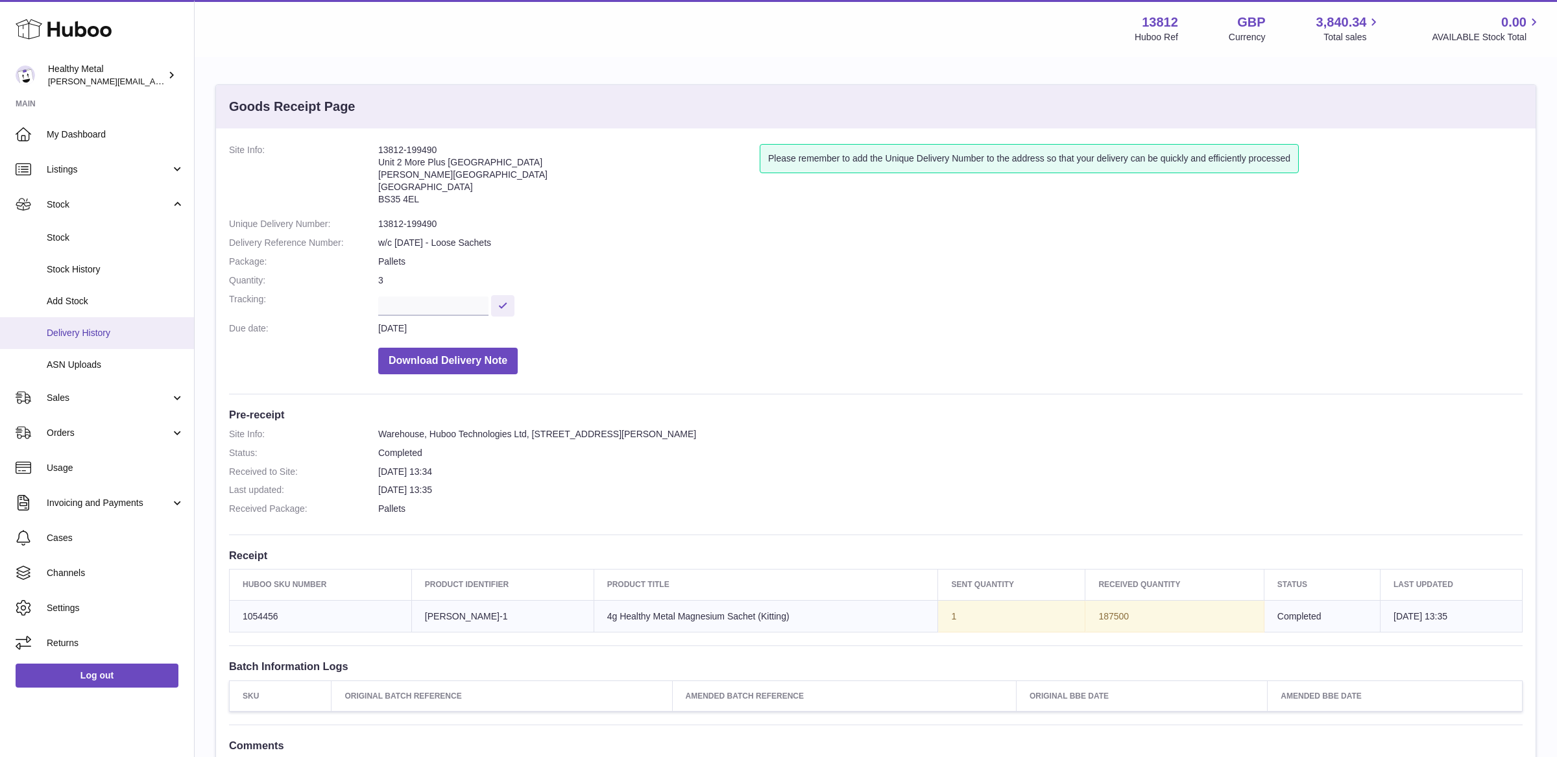
click at [108, 330] on span "Delivery History" at bounding box center [116, 333] width 138 height 12
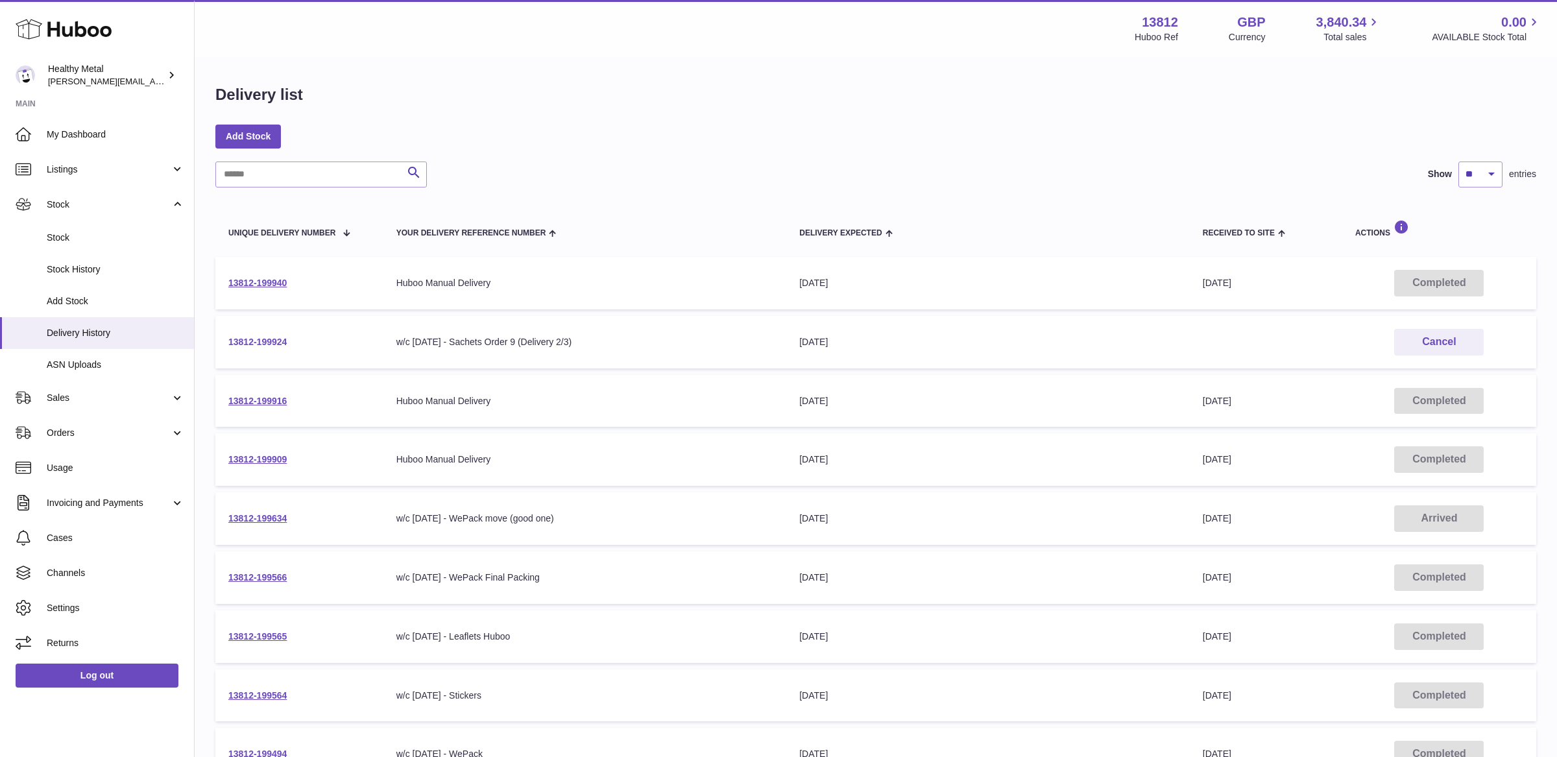
click at [257, 339] on link "13812-199924" at bounding box center [257, 342] width 58 height 10
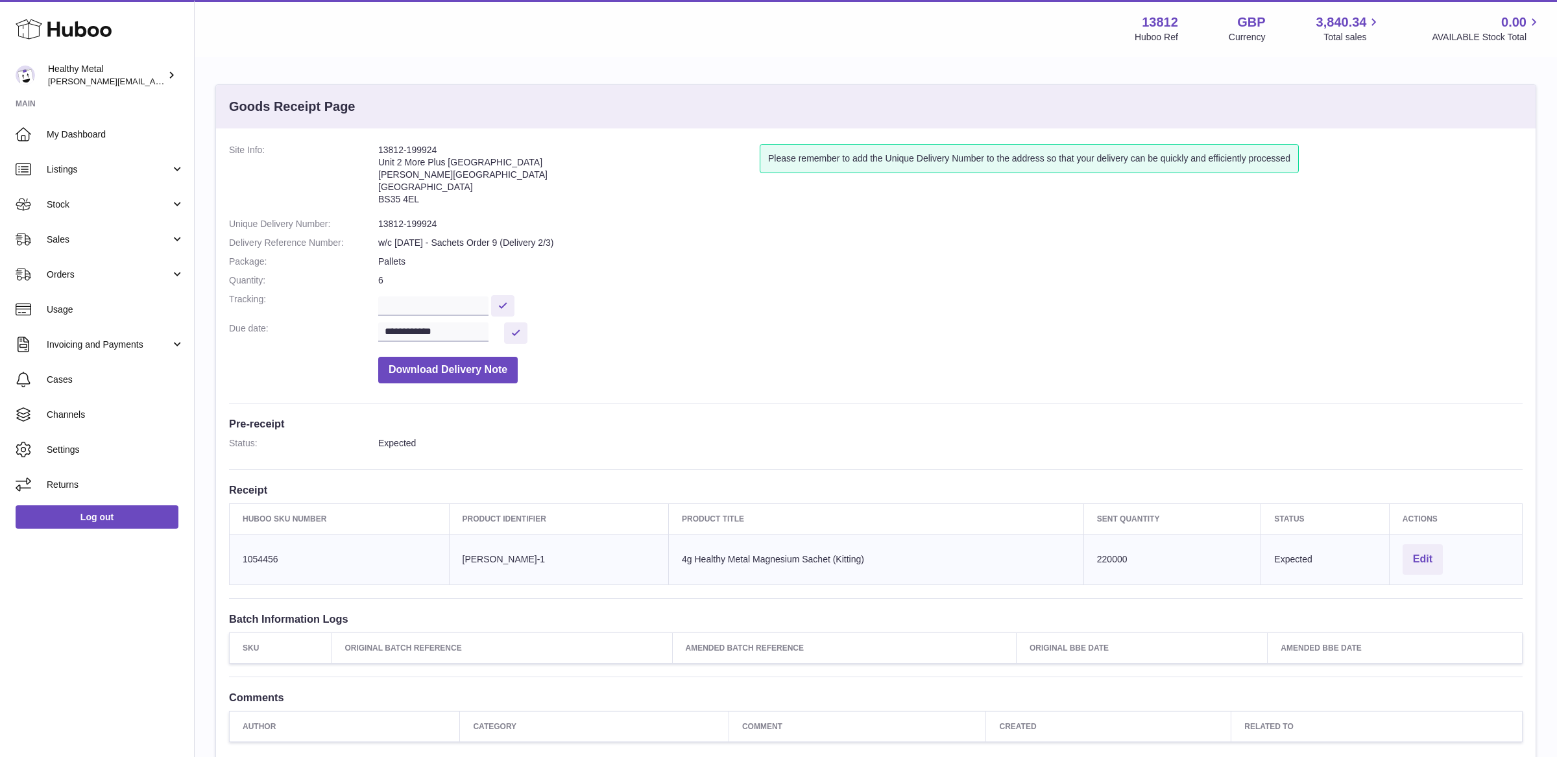
click at [427, 153] on address "13812-199924 Unit 2 More [GEOGRAPHIC_DATA][STREET_ADDRESS][PERSON_NAME]" at bounding box center [569, 177] width 382 height 67
copy address "199924"
